Goal: Information Seeking & Learning: Learn about a topic

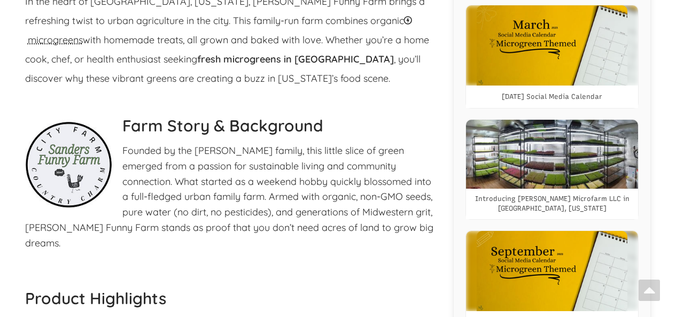
select select "Language Translate Widget"
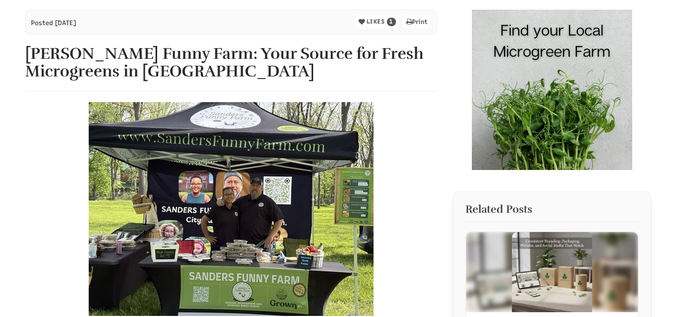
scroll to position [107, 0]
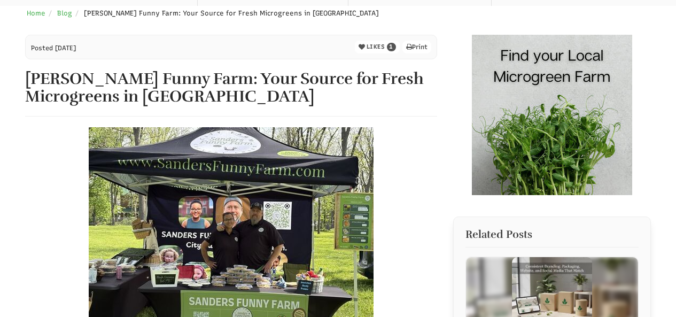
click at [566, 143] on img at bounding box center [552, 115] width 160 height 160
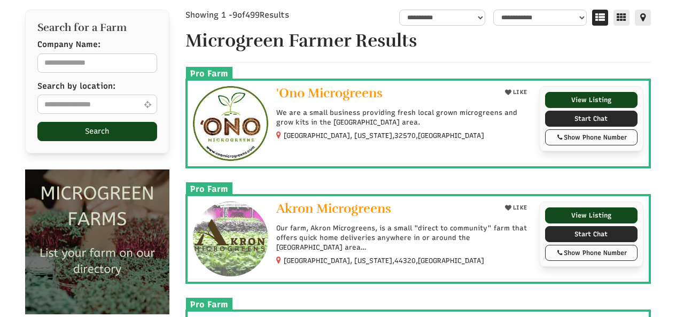
scroll to position [107, 0]
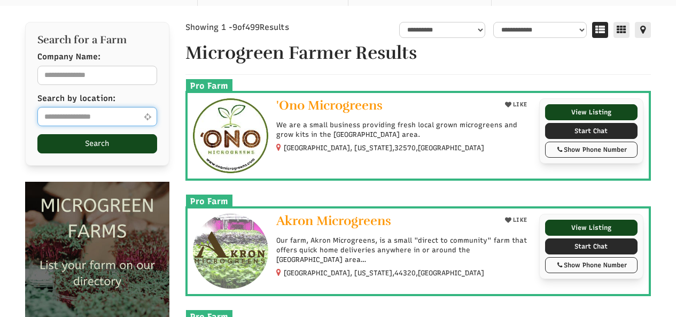
click at [43, 118] on input "text" at bounding box center [97, 116] width 120 height 19
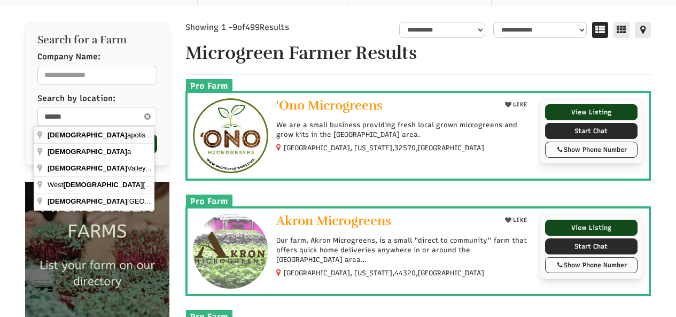
type input "**********"
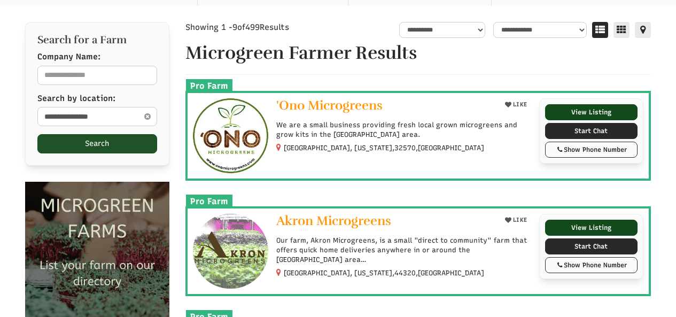
click at [94, 150] on button "Search" at bounding box center [97, 143] width 120 height 19
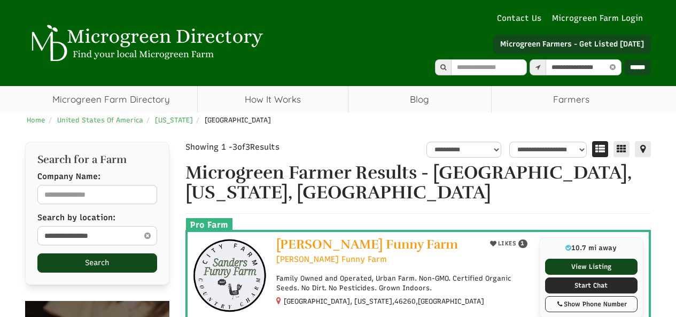
select select "********"
select select "Language Translate Widget"
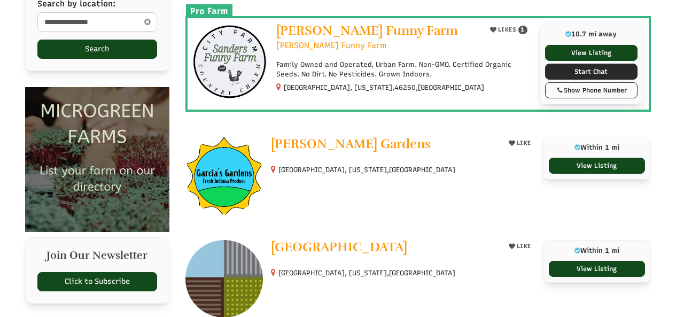
scroll to position [160, 0]
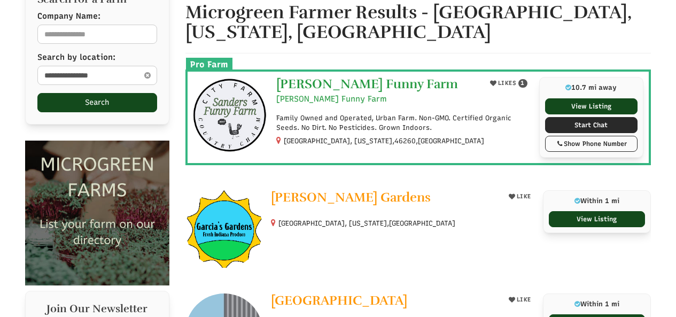
click at [295, 84] on span "[PERSON_NAME] Funny Farm" at bounding box center [367, 84] width 182 height 16
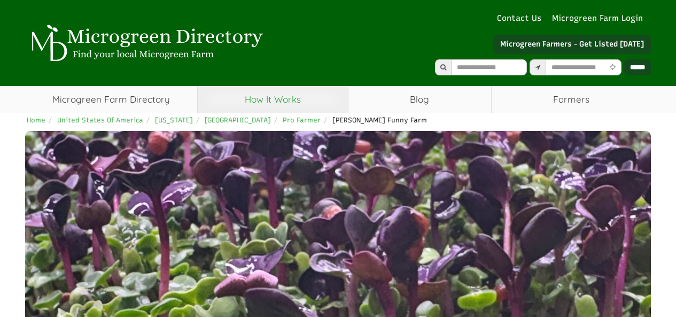
select select "Language Translate Widget"
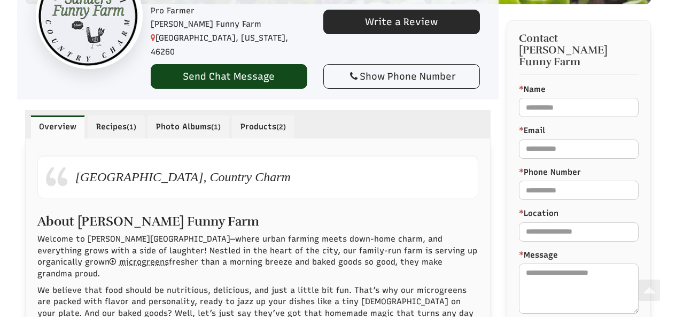
scroll to position [374, 0]
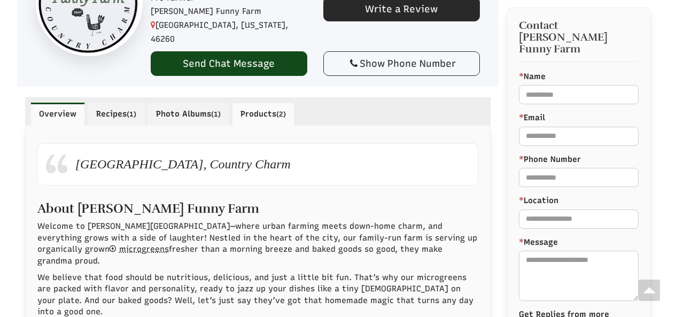
click at [258, 104] on link "Products (2)" at bounding box center [263, 114] width 63 height 22
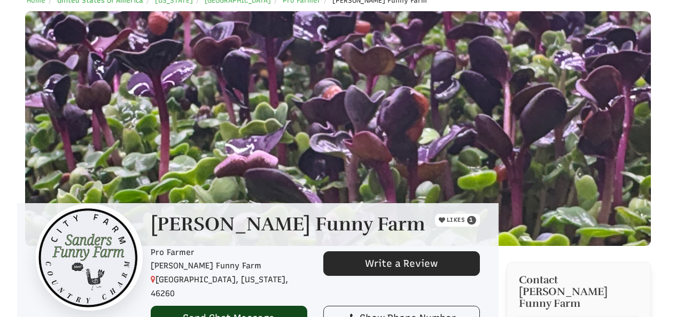
scroll to position [107, 0]
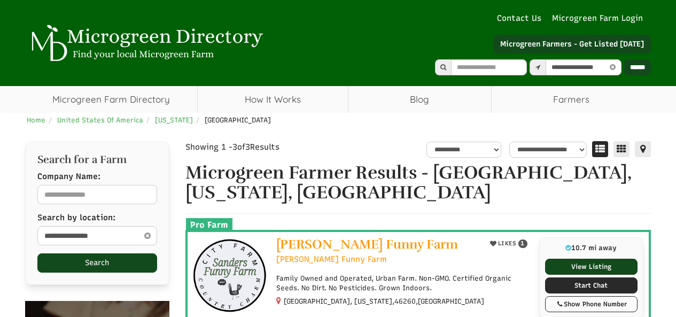
select select "********"
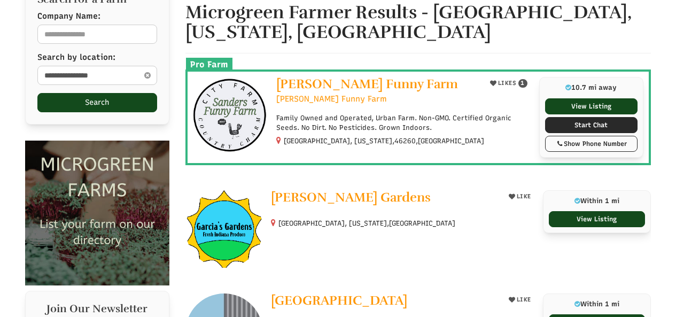
select select "Language Translate Widget"
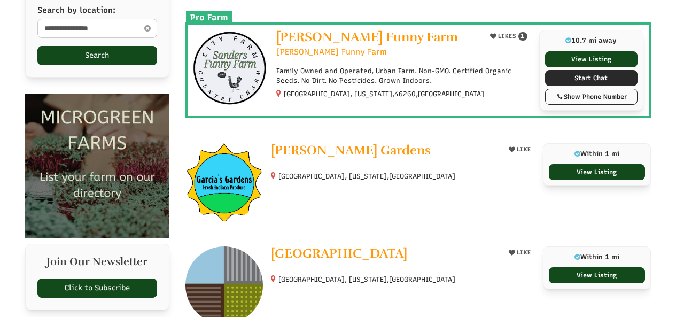
scroll to position [214, 0]
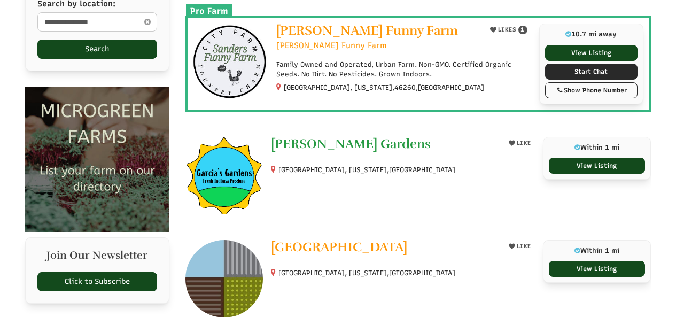
click at [338, 144] on span "[PERSON_NAME] Gardens" at bounding box center [351, 144] width 160 height 16
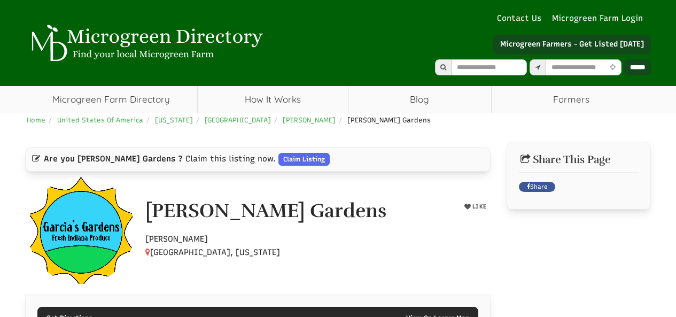
select select "Language Translate Widget"
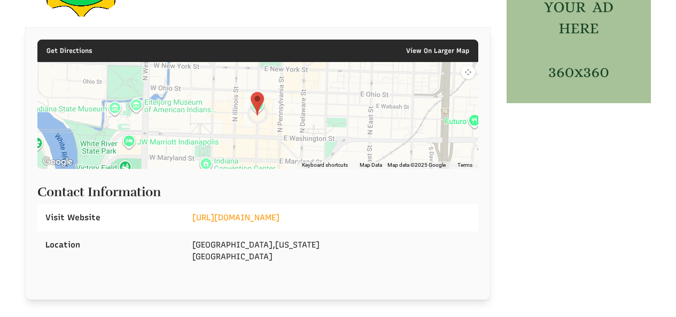
scroll to position [321, 0]
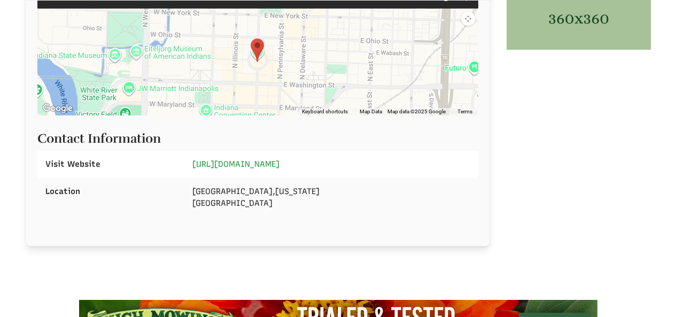
click at [263, 161] on link "https://www.garciasgardens.com/" at bounding box center [235, 164] width 87 height 10
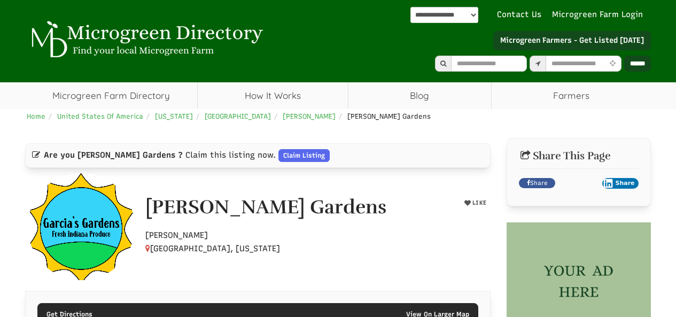
scroll to position [0, 0]
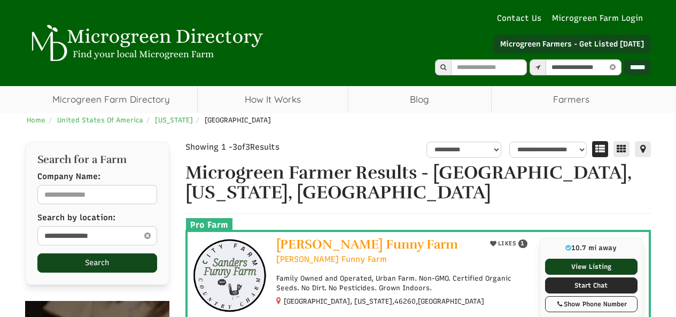
select select "********"
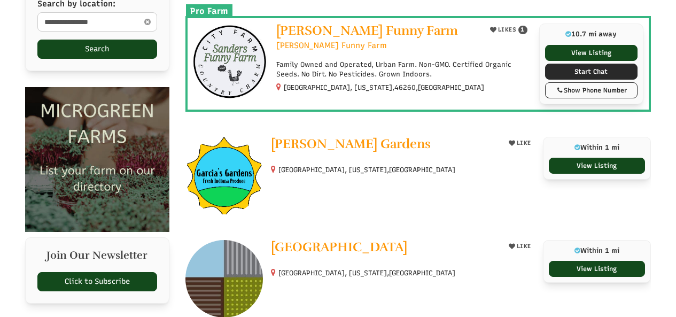
select select "Language Translate Widget"
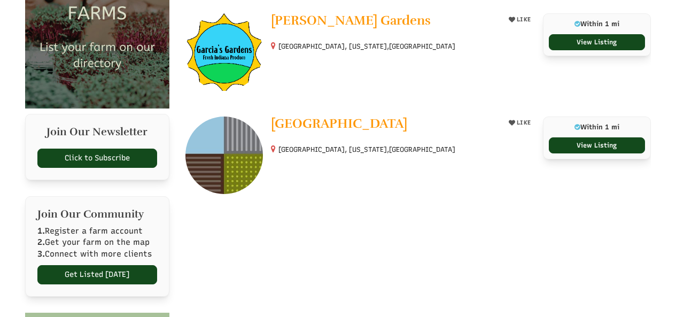
scroll to position [374, 0]
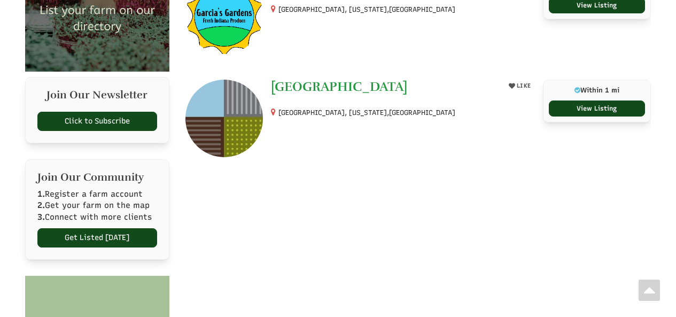
click at [304, 83] on span "[GEOGRAPHIC_DATA]" at bounding box center [339, 87] width 136 height 16
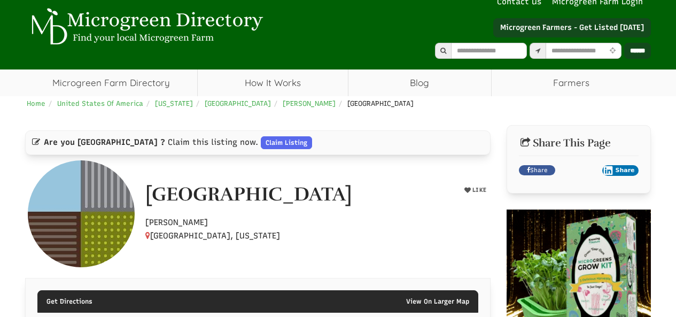
select select "Language Translate Widget"
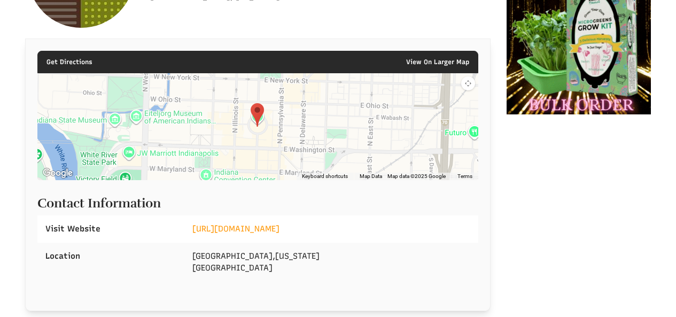
scroll to position [267, 0]
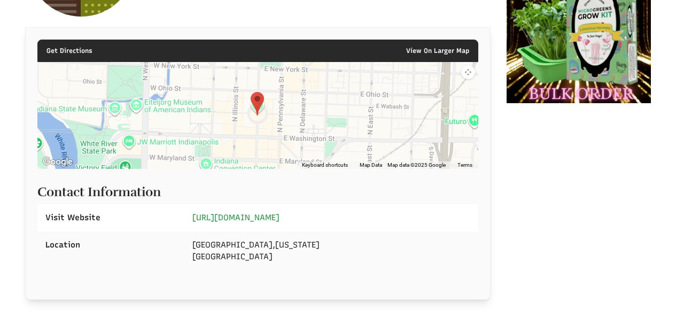
click at [241, 217] on link "https://www.southcirclefarm.com/index.html" at bounding box center [235, 218] width 87 height 10
